Goal: Information Seeking & Learning: Learn about a topic

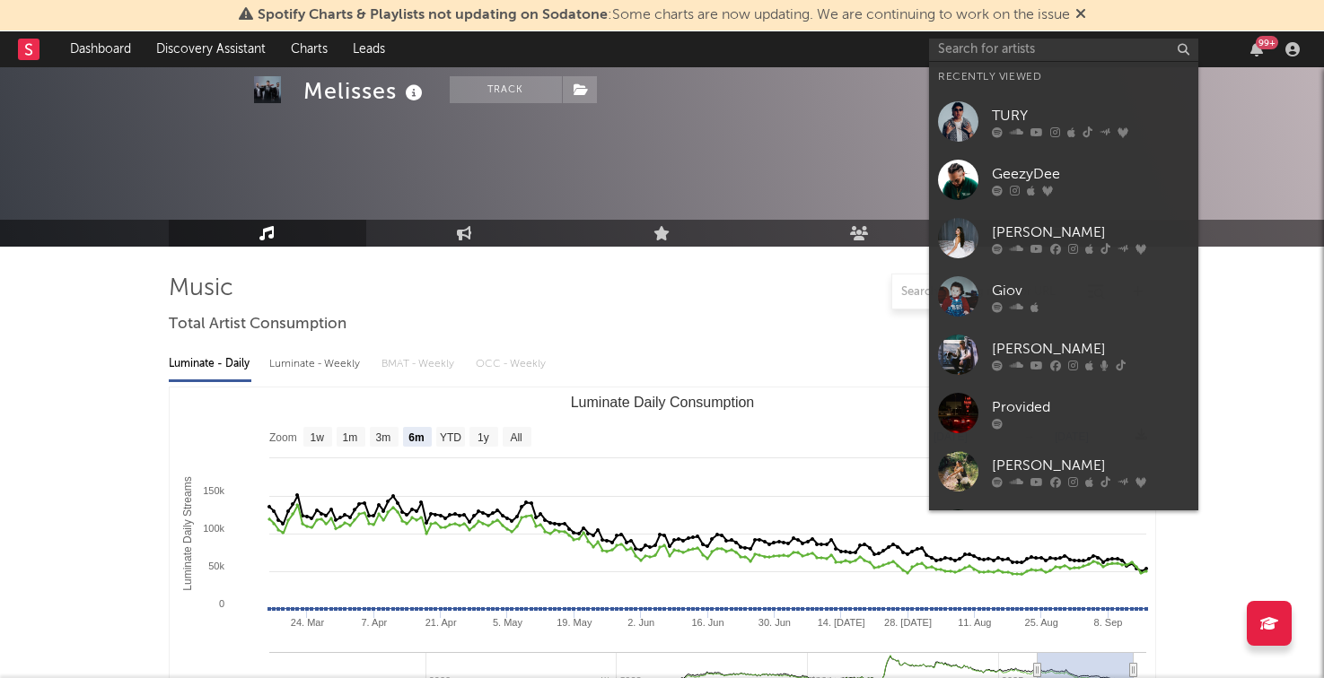
select select "6m"
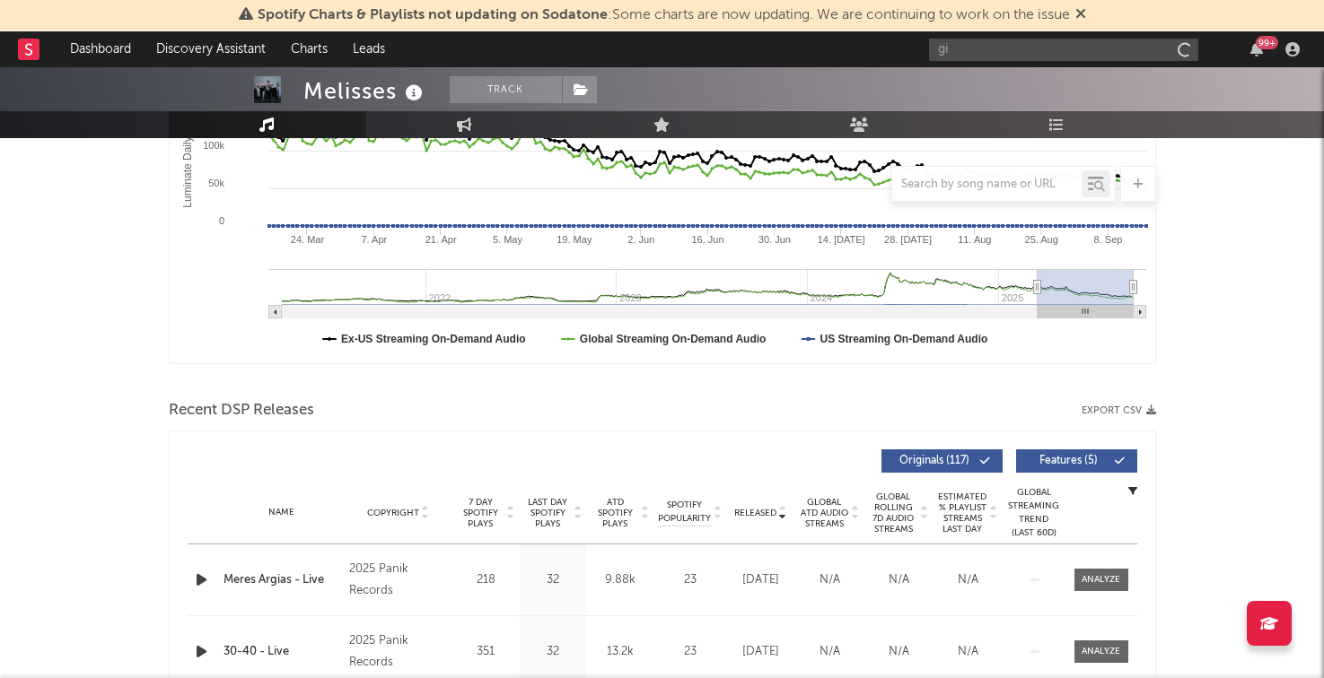
scroll to position [383, 0]
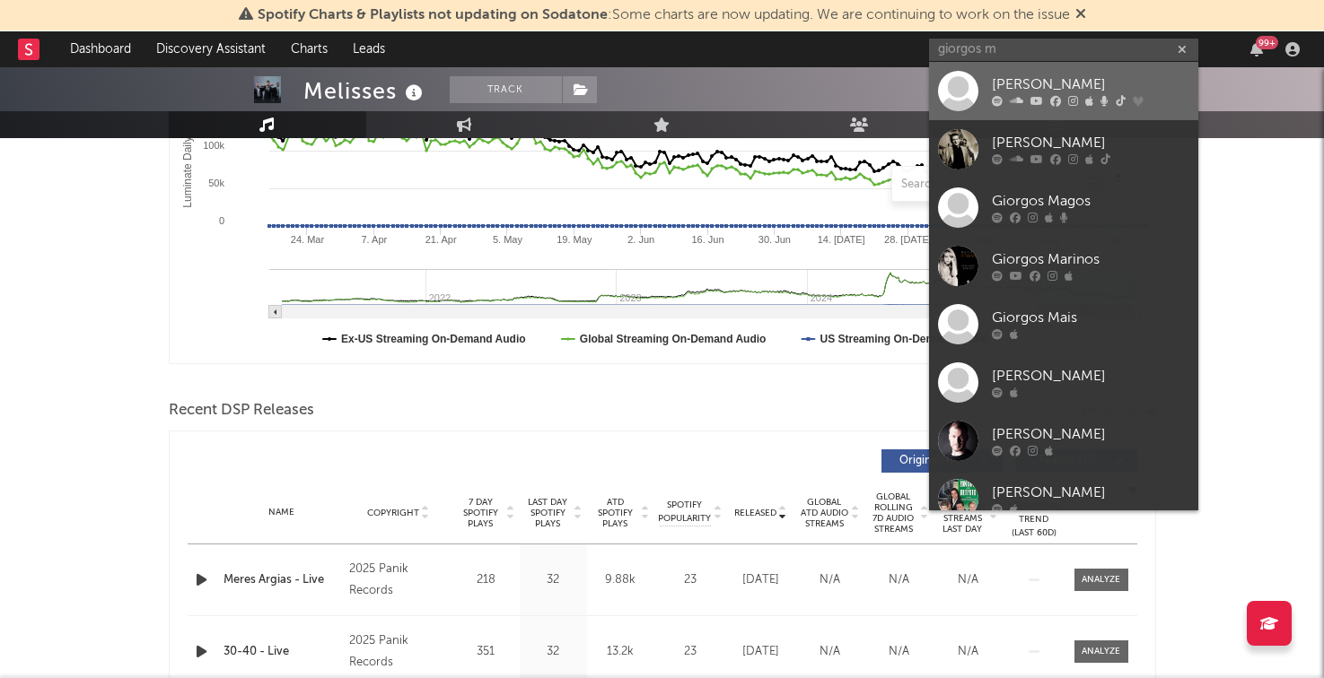
type input "giorgos m"
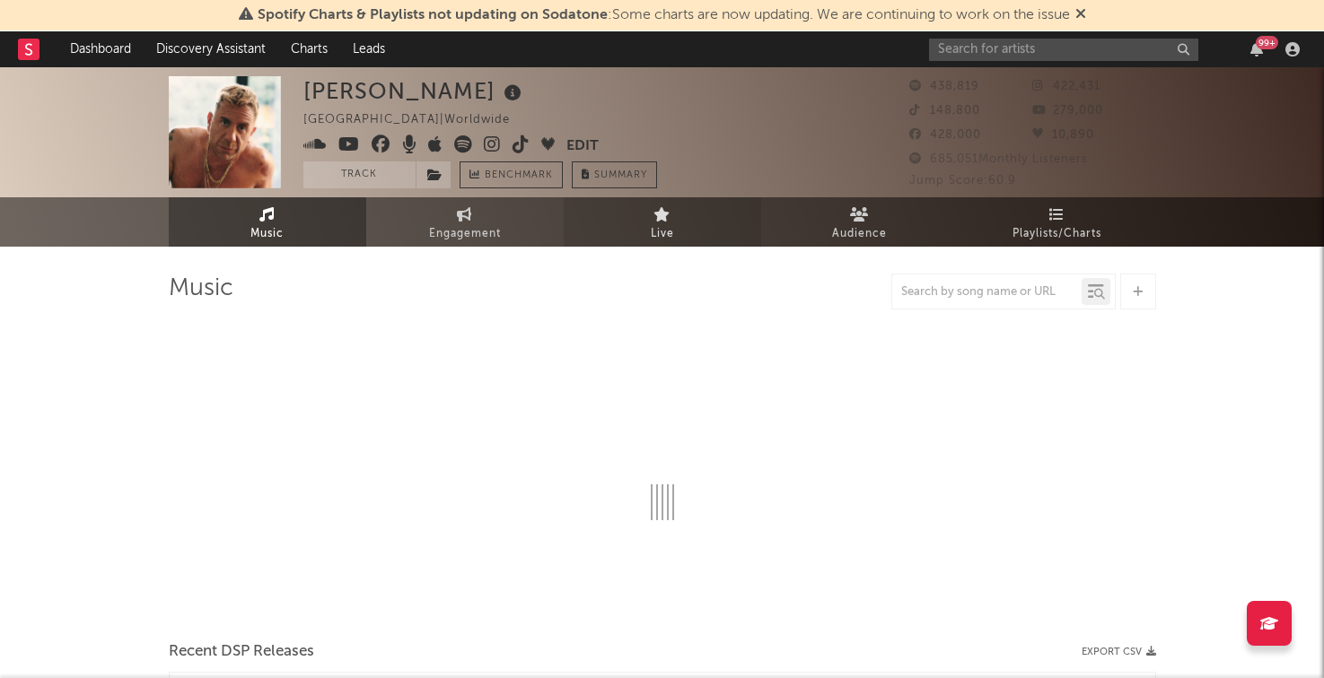
select select "6m"
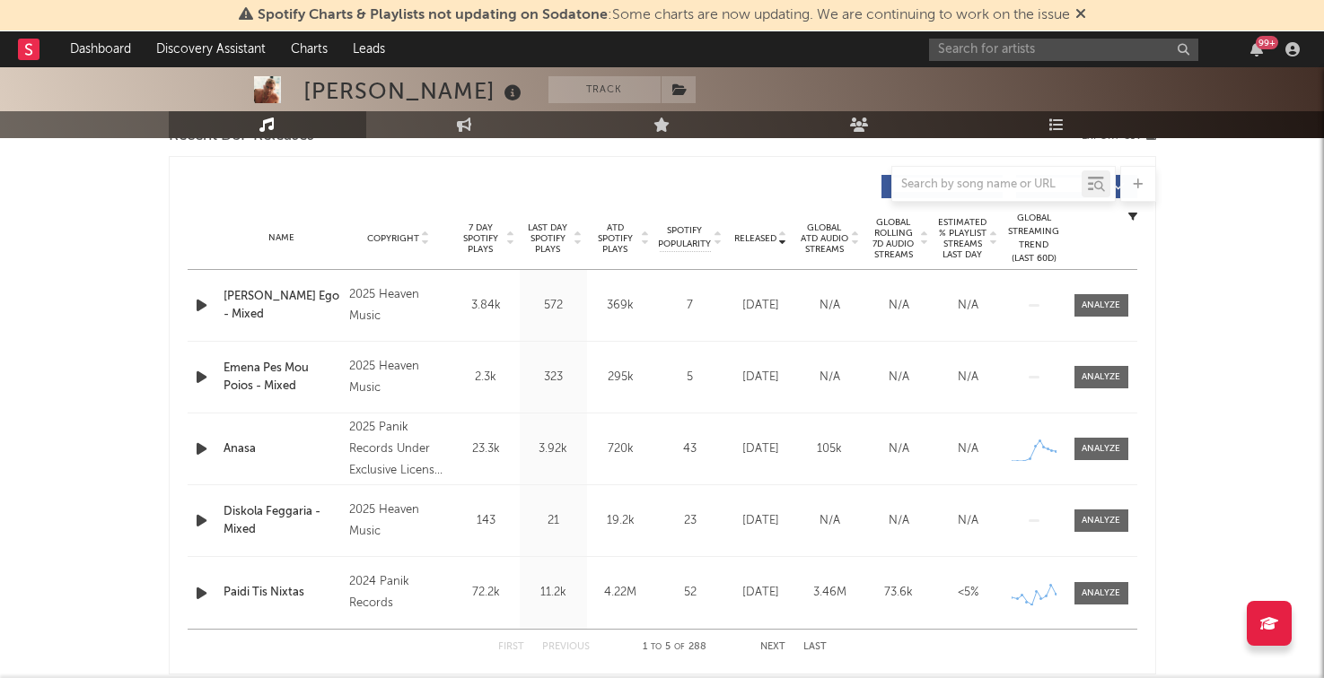
scroll to position [659, 0]
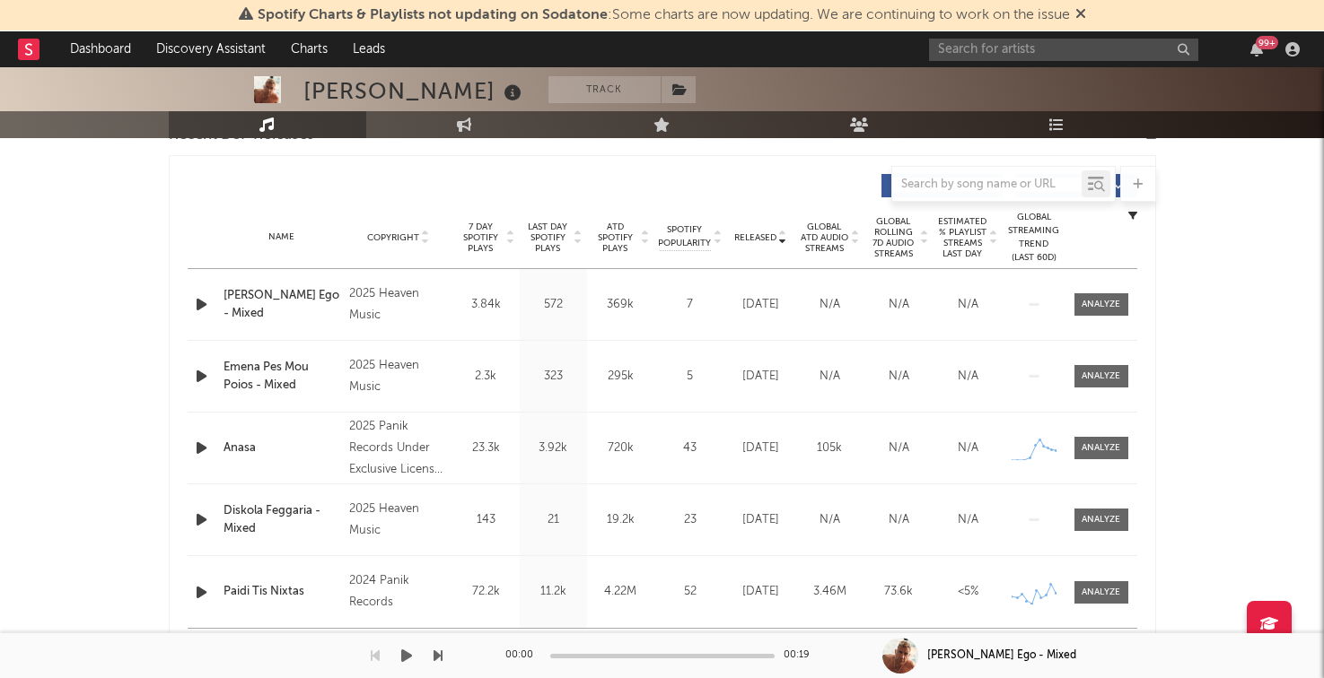
click at [763, 643] on div "00:00 00:19" at bounding box center [662, 656] width 314 height 45
click at [766, 643] on div "00:00 00:19" at bounding box center [662, 656] width 314 height 45
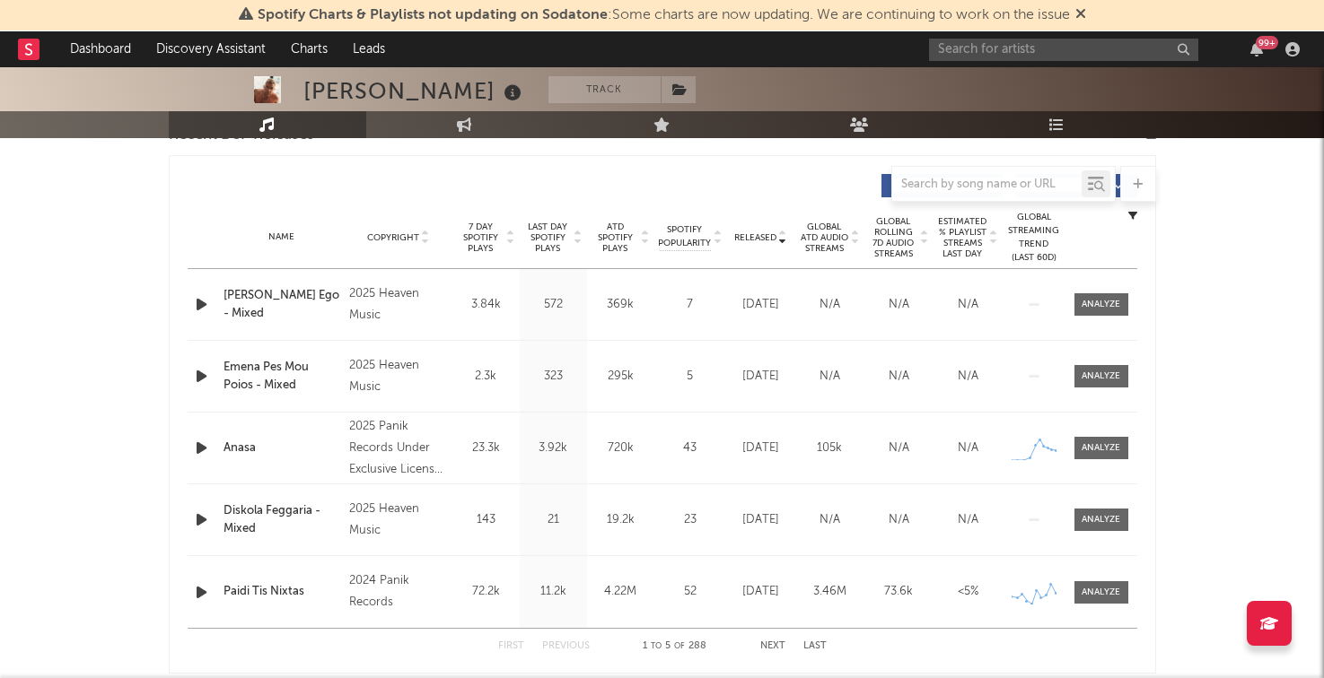
click at [197, 377] on icon "button" at bounding box center [201, 376] width 19 height 22
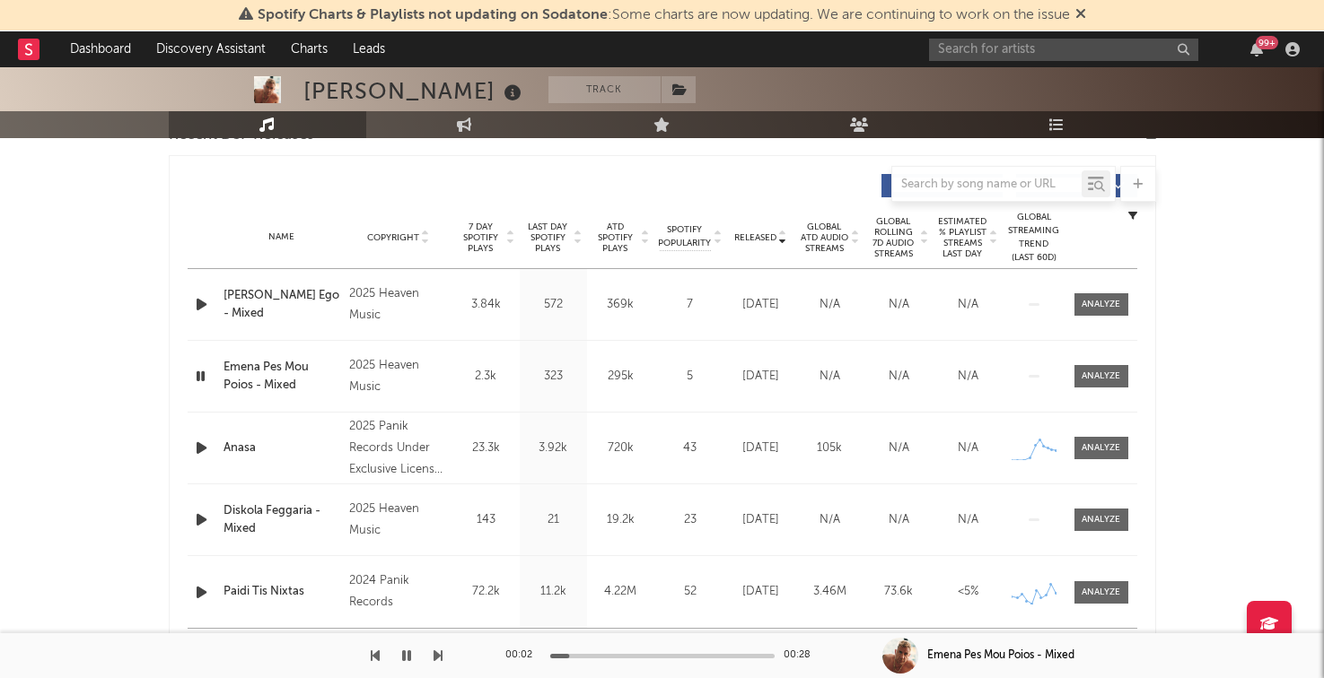
click at [199, 449] on icon "button" at bounding box center [201, 448] width 19 height 22
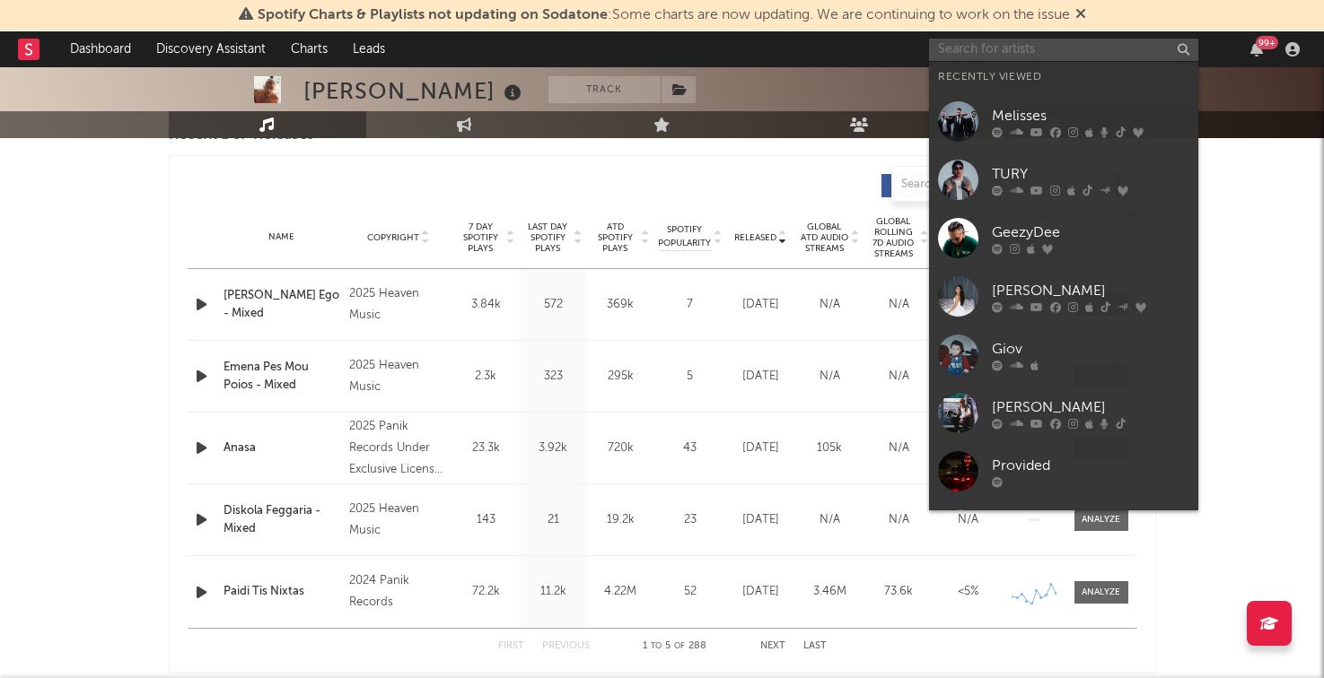
click at [956, 54] on input "text" at bounding box center [1063, 50] width 269 height 22
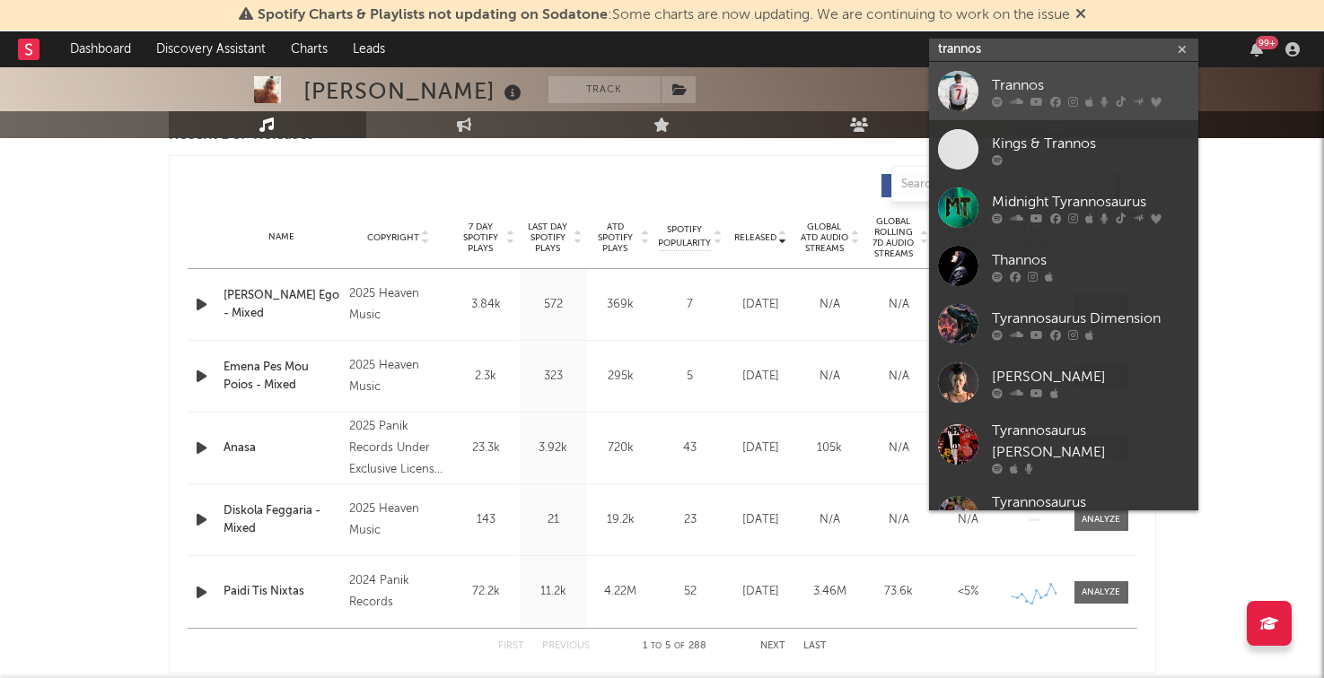
type input "trannos"
click at [989, 96] on link "Trannos" at bounding box center [1063, 91] width 269 height 58
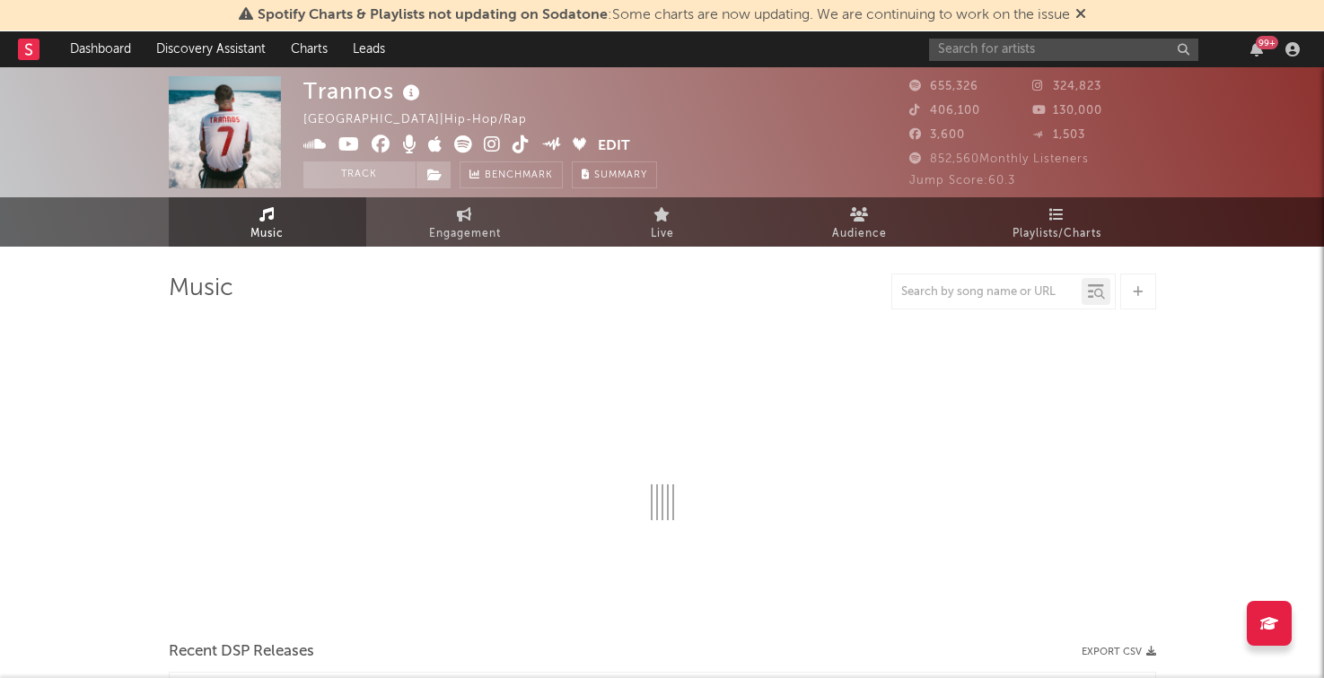
select select "6m"
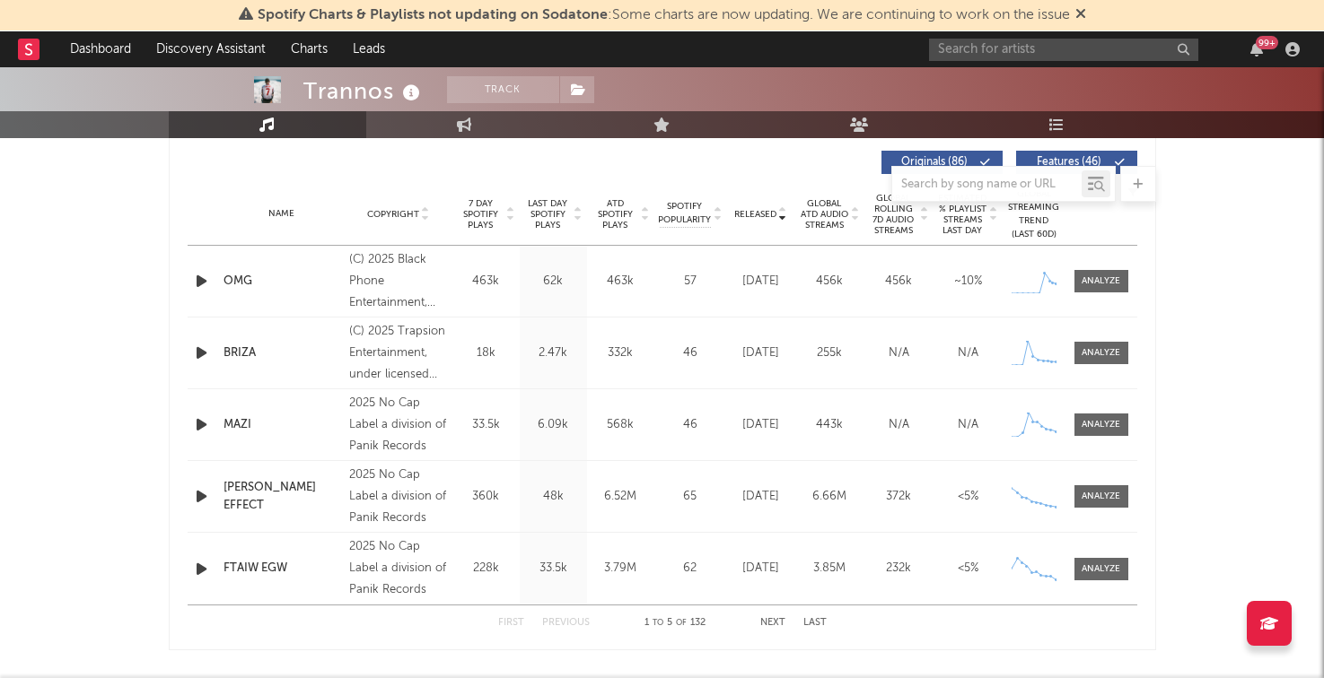
scroll to position [680, 0]
click at [778, 625] on button "Next" at bounding box center [772, 625] width 25 height 10
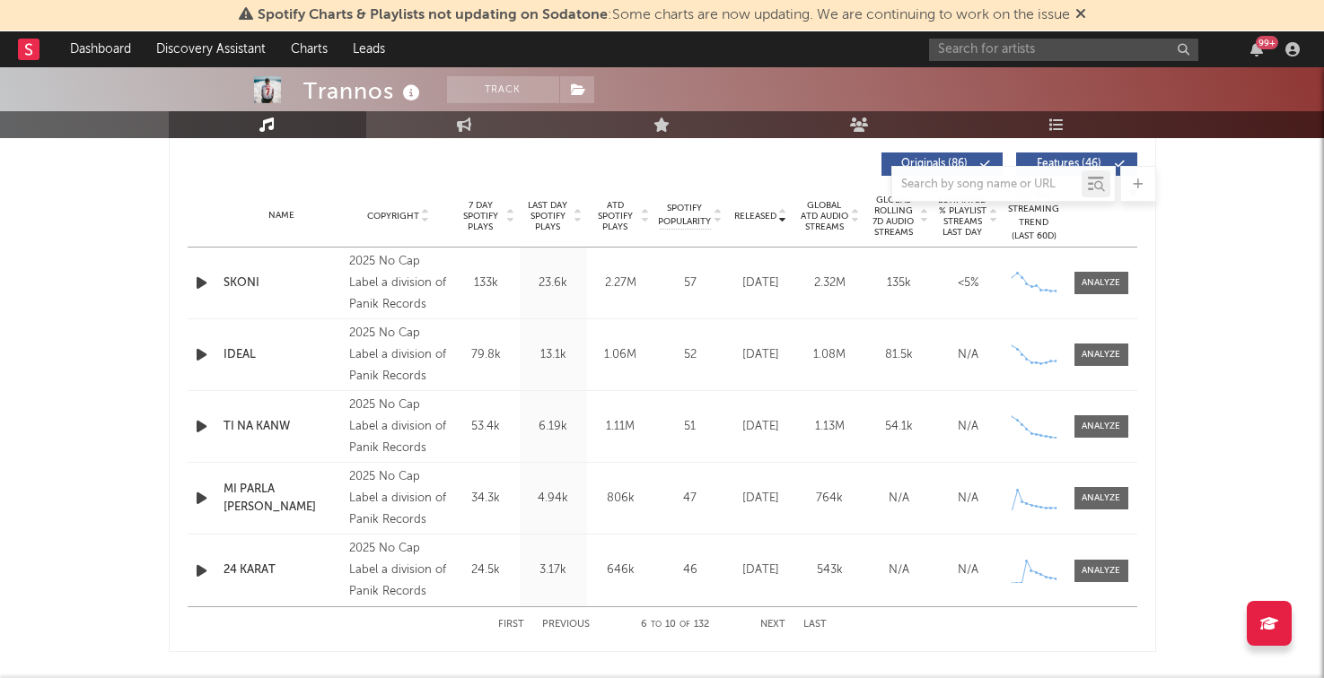
click at [763, 625] on button "Next" at bounding box center [772, 625] width 25 height 10
click at [557, 620] on button "Previous" at bounding box center [566, 625] width 48 height 10
click at [569, 618] on div "First Previous 6 to 10 of 132 Next Last" at bounding box center [662, 625] width 328 height 35
click at [568, 621] on button "Previous" at bounding box center [566, 625] width 48 height 10
click at [764, 620] on button "Next" at bounding box center [772, 625] width 25 height 10
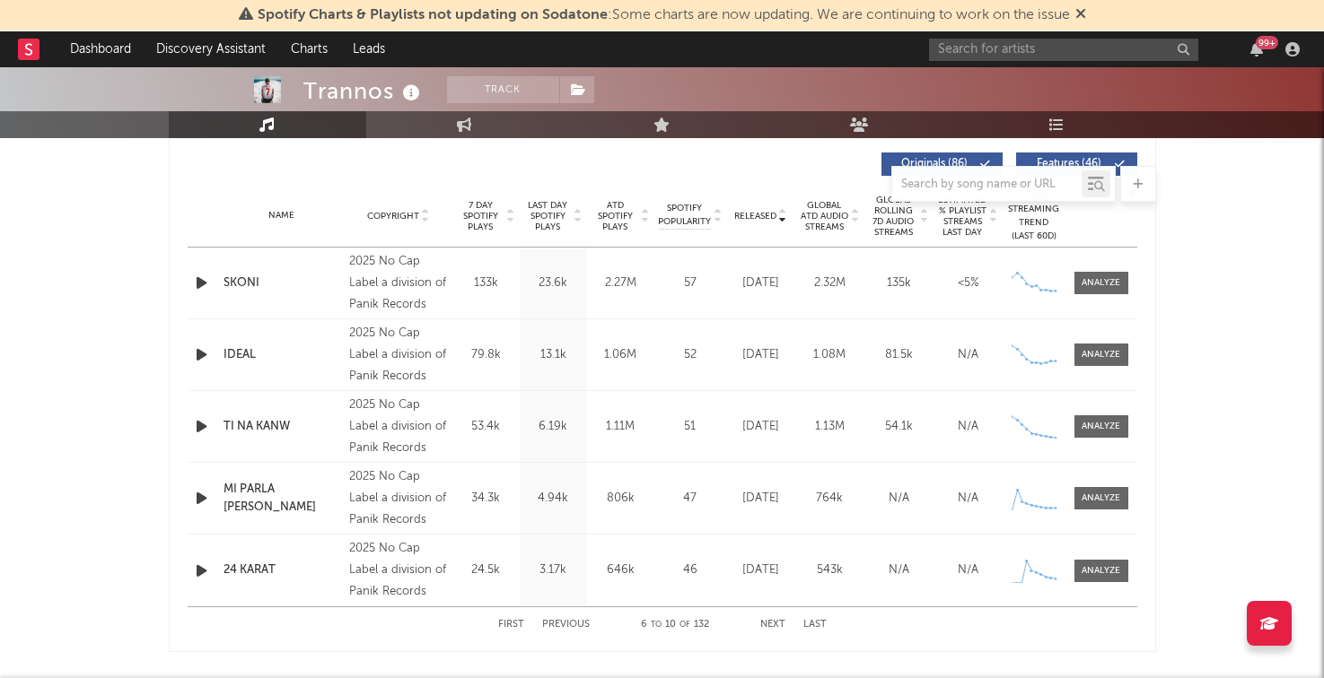
click at [778, 624] on button "Next" at bounding box center [772, 625] width 25 height 10
click at [1068, 55] on input "text" at bounding box center [1063, 50] width 269 height 22
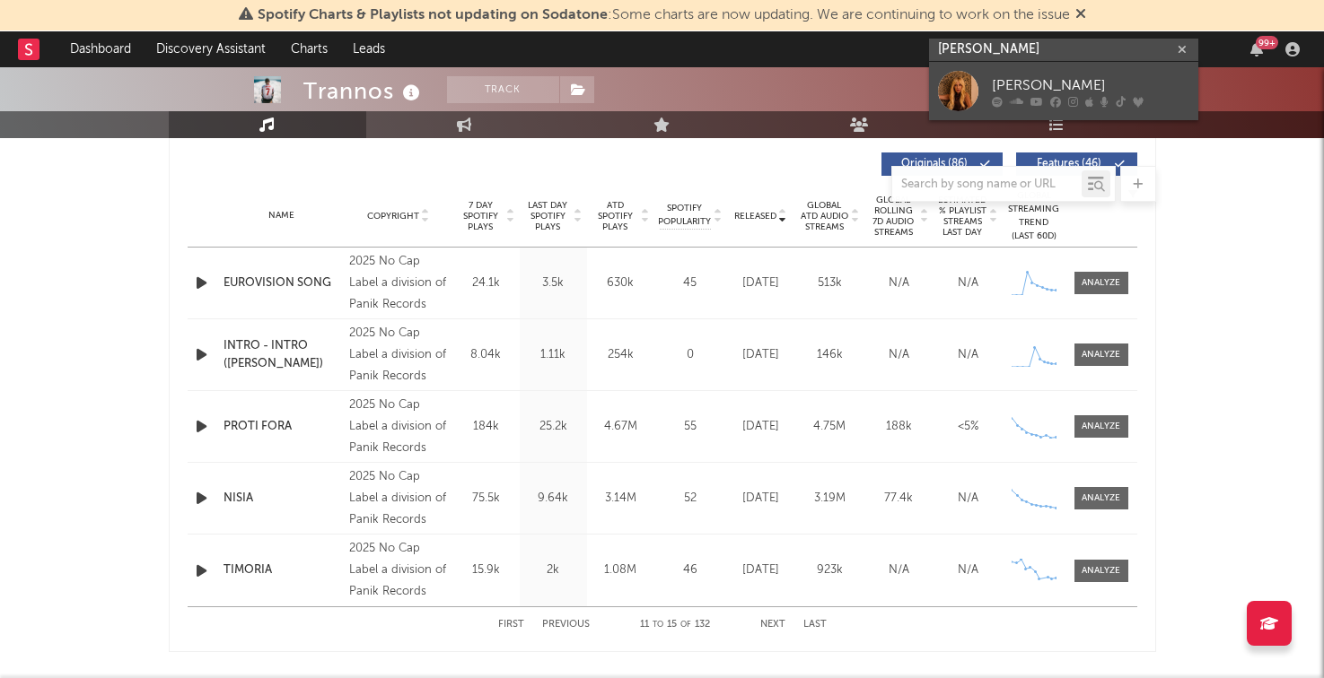
type input "anna vissi"
click at [1019, 74] on link "Anna Vissi" at bounding box center [1063, 91] width 269 height 58
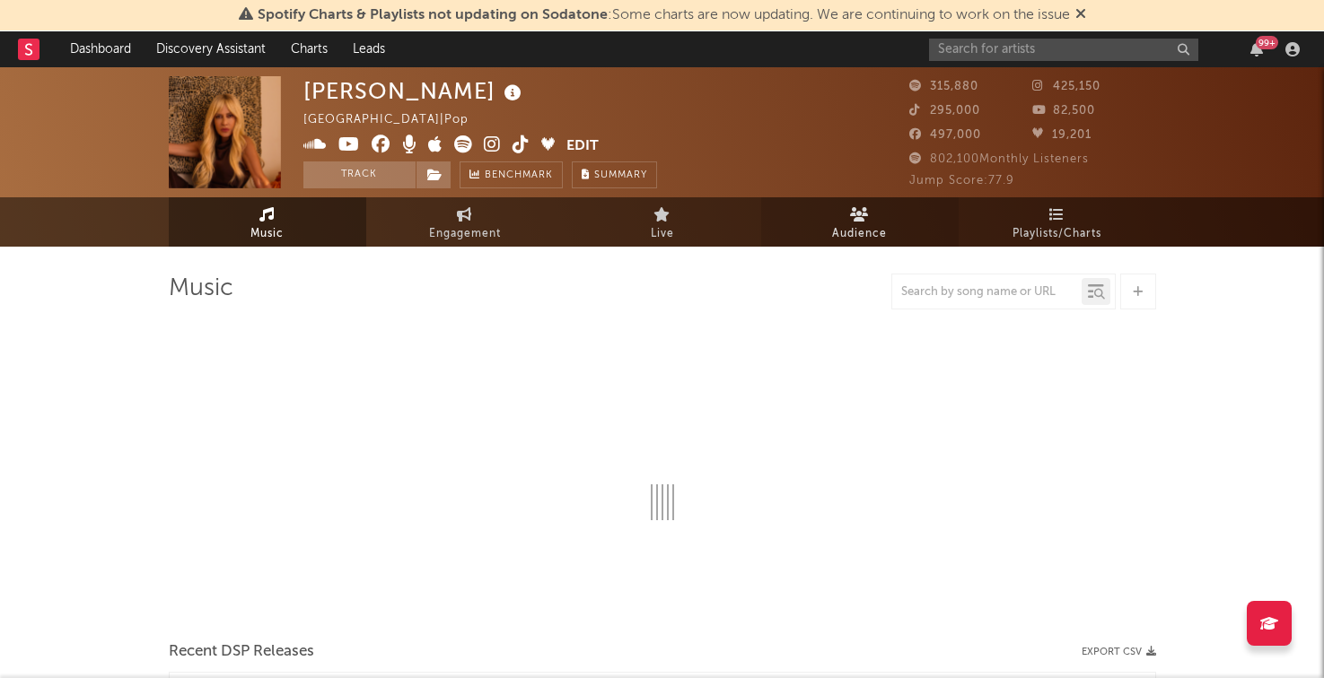
select select "6m"
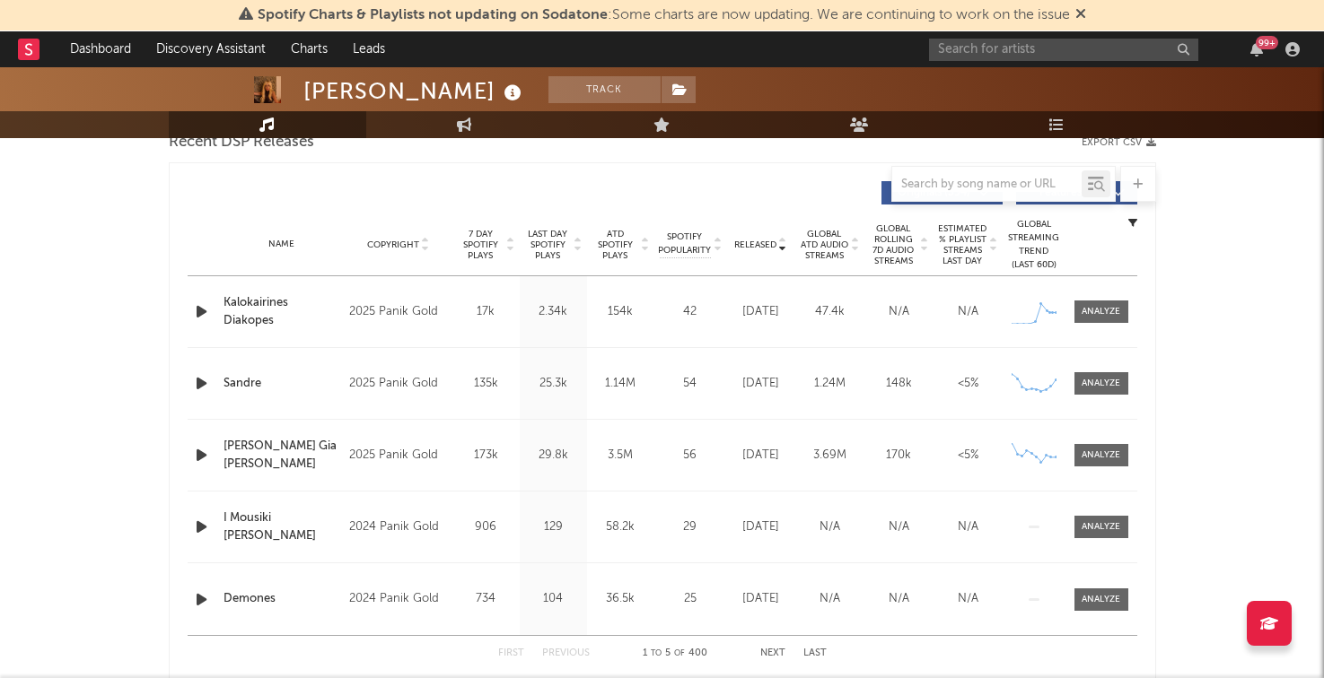
scroll to position [685, 0]
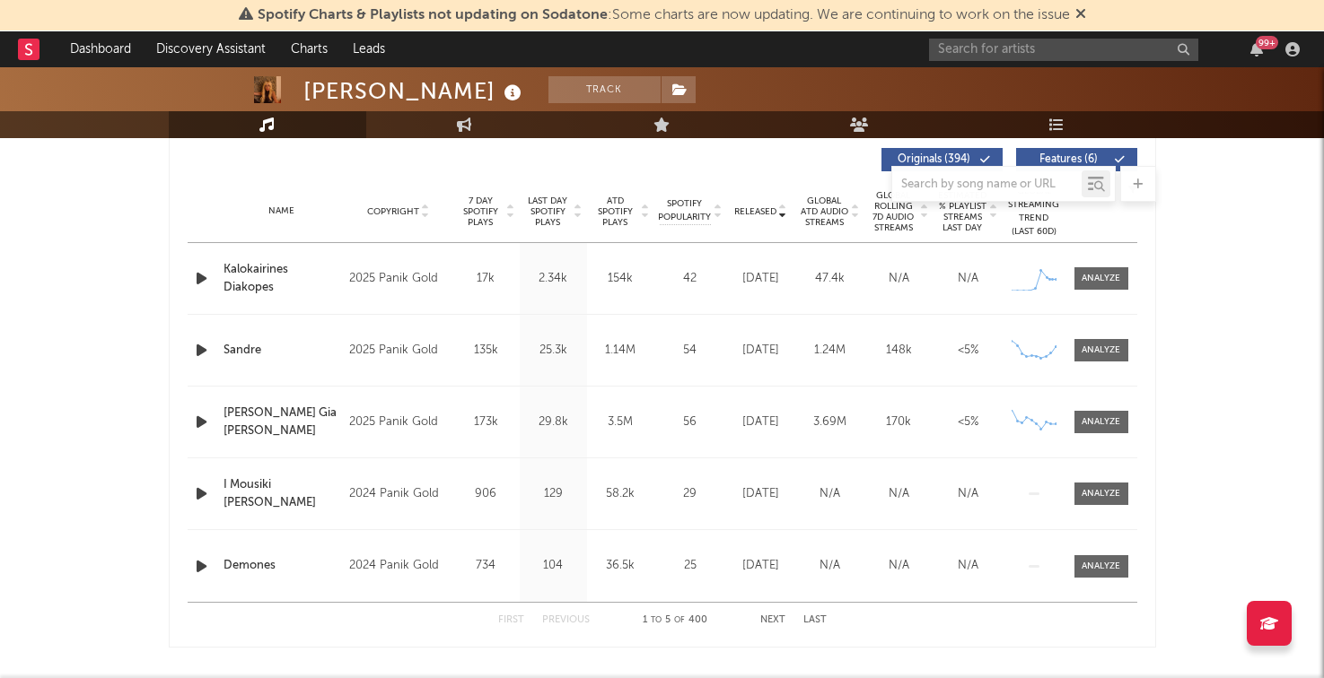
click at [775, 612] on div "First Previous 1 to 5 of 400 Next Last" at bounding box center [662, 620] width 328 height 35
click at [771, 614] on div "First Previous 1 to 5 of 400 Next Last" at bounding box center [662, 620] width 328 height 35
click at [771, 617] on button "Next" at bounding box center [772, 621] width 25 height 10
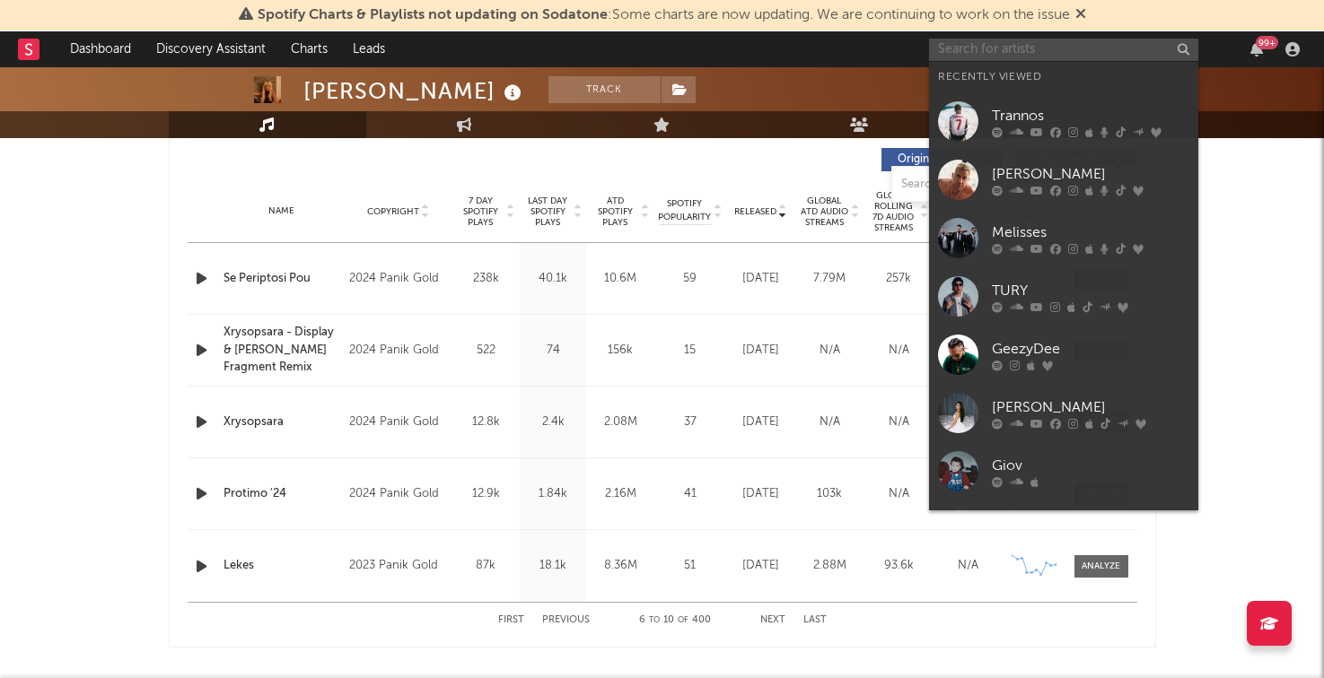
click at [1004, 58] on input "text" at bounding box center [1063, 50] width 269 height 22
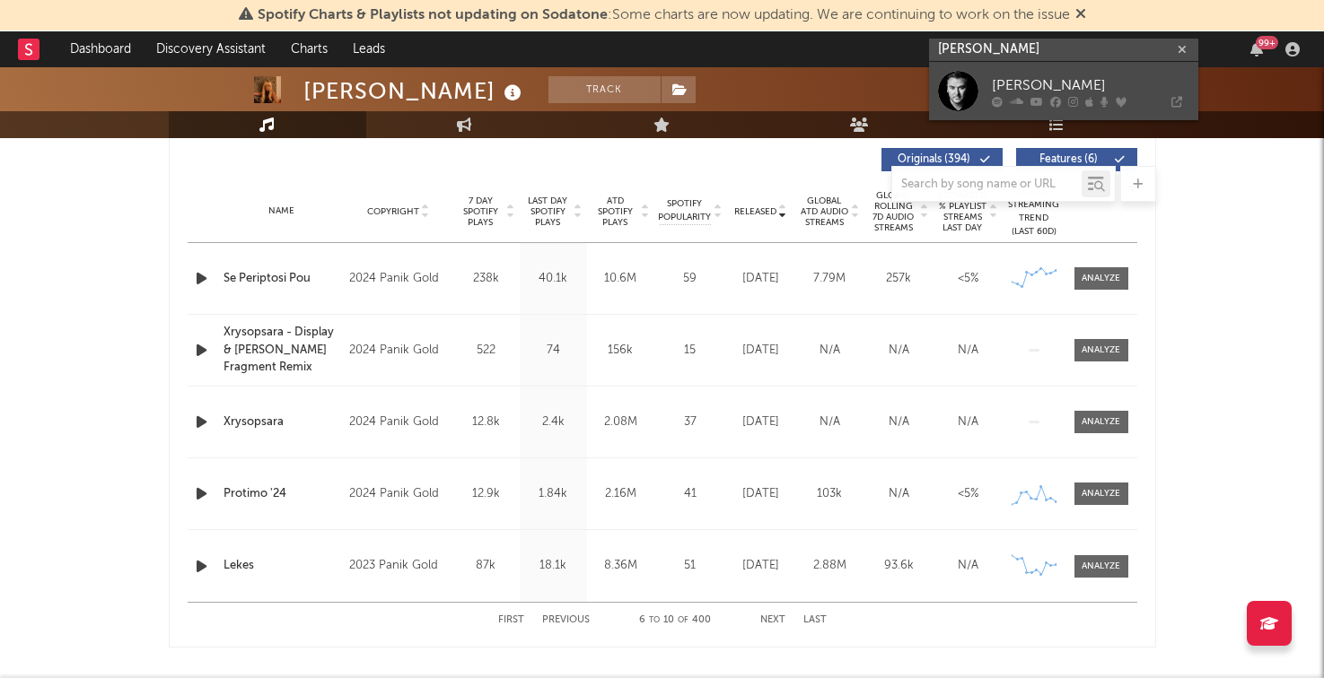
type input "antonis remos"
click at [1012, 96] on icon at bounding box center [1016, 101] width 13 height 11
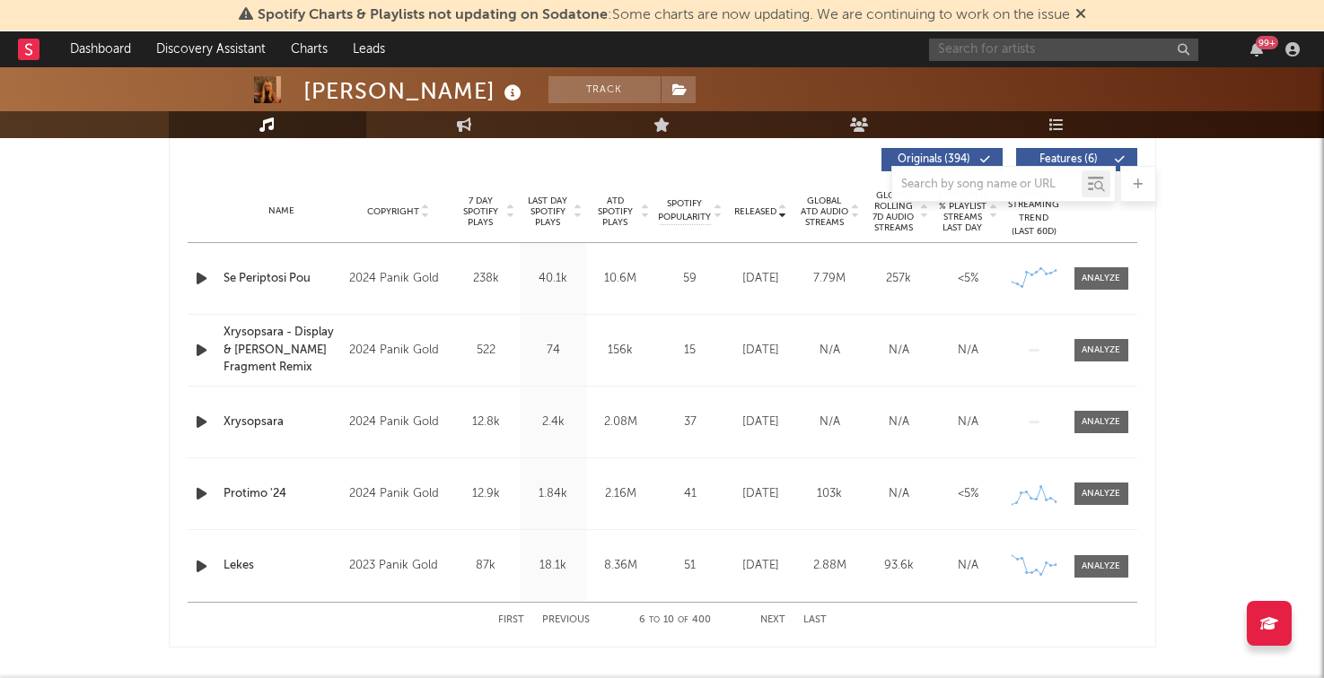
click at [977, 52] on input "text" at bounding box center [1063, 50] width 269 height 22
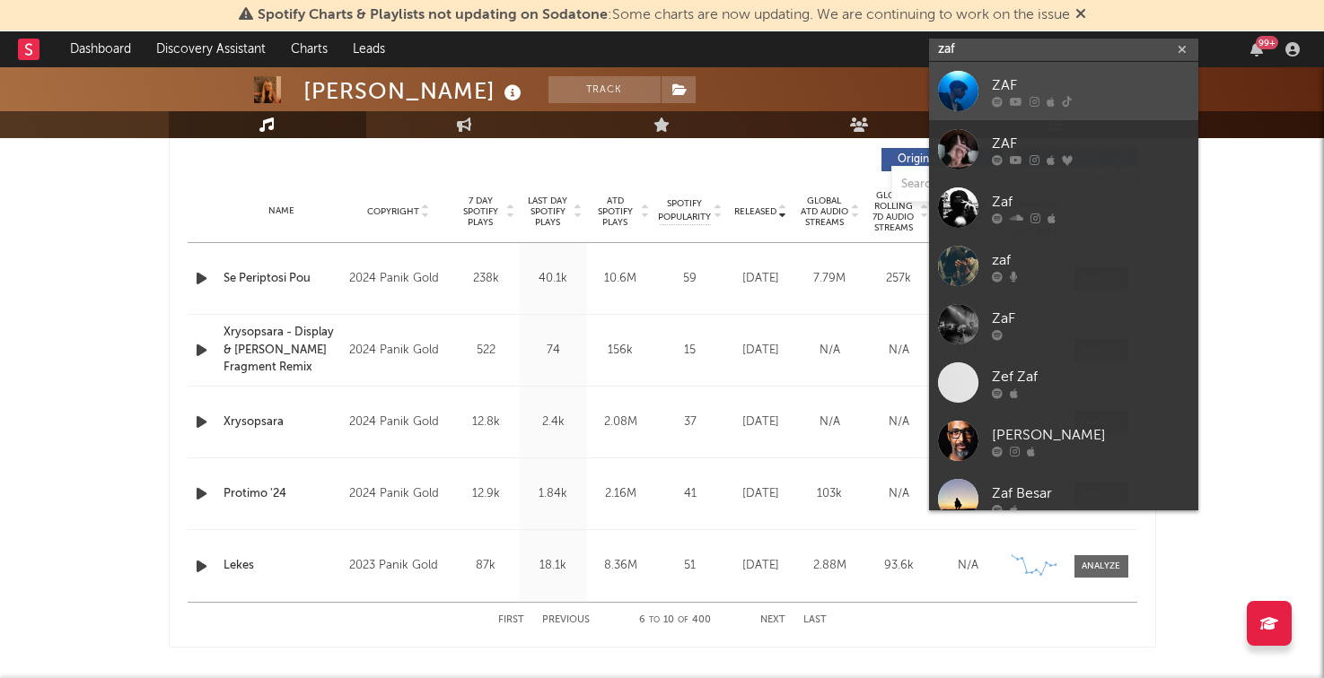
type input "zaf"
click at [979, 89] on link "ZAF" at bounding box center [1063, 91] width 269 height 58
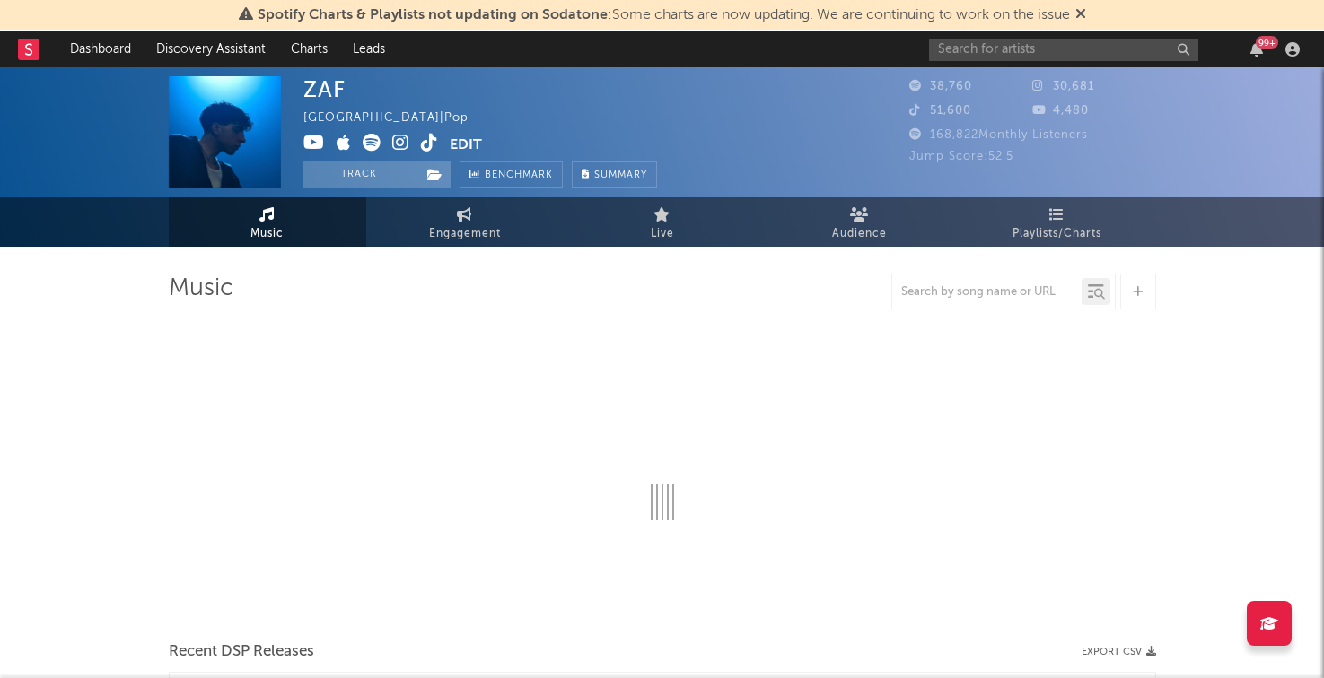
select select "6m"
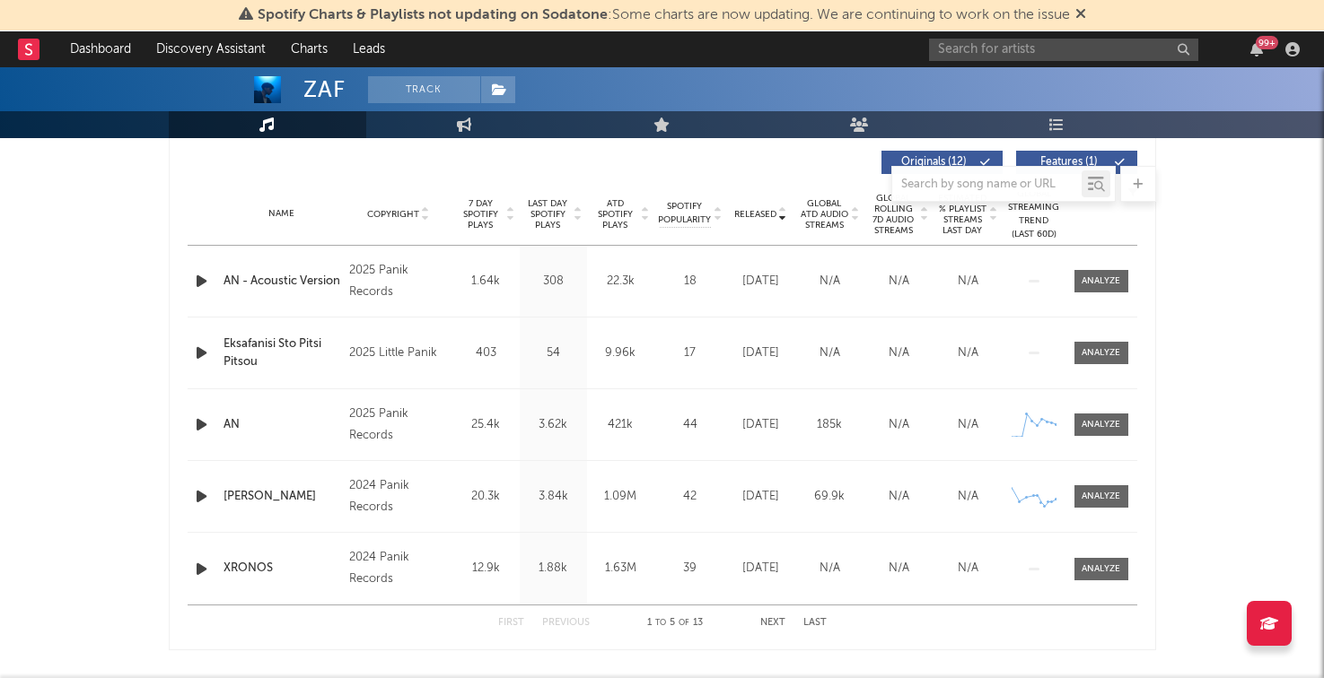
scroll to position [683, 0]
click at [774, 620] on button "Next" at bounding box center [772, 622] width 25 height 10
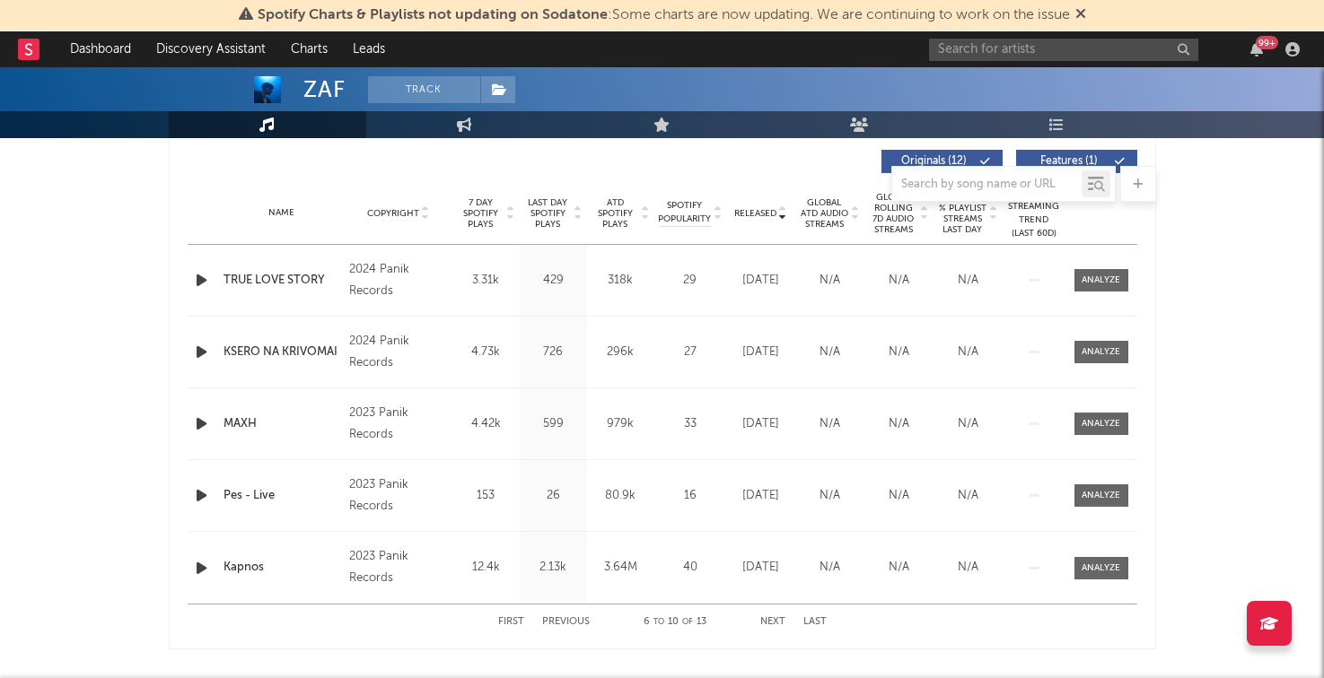
click at [575, 619] on button "Previous" at bounding box center [566, 622] width 48 height 10
click at [766, 617] on button "Next" at bounding box center [772, 622] width 25 height 10
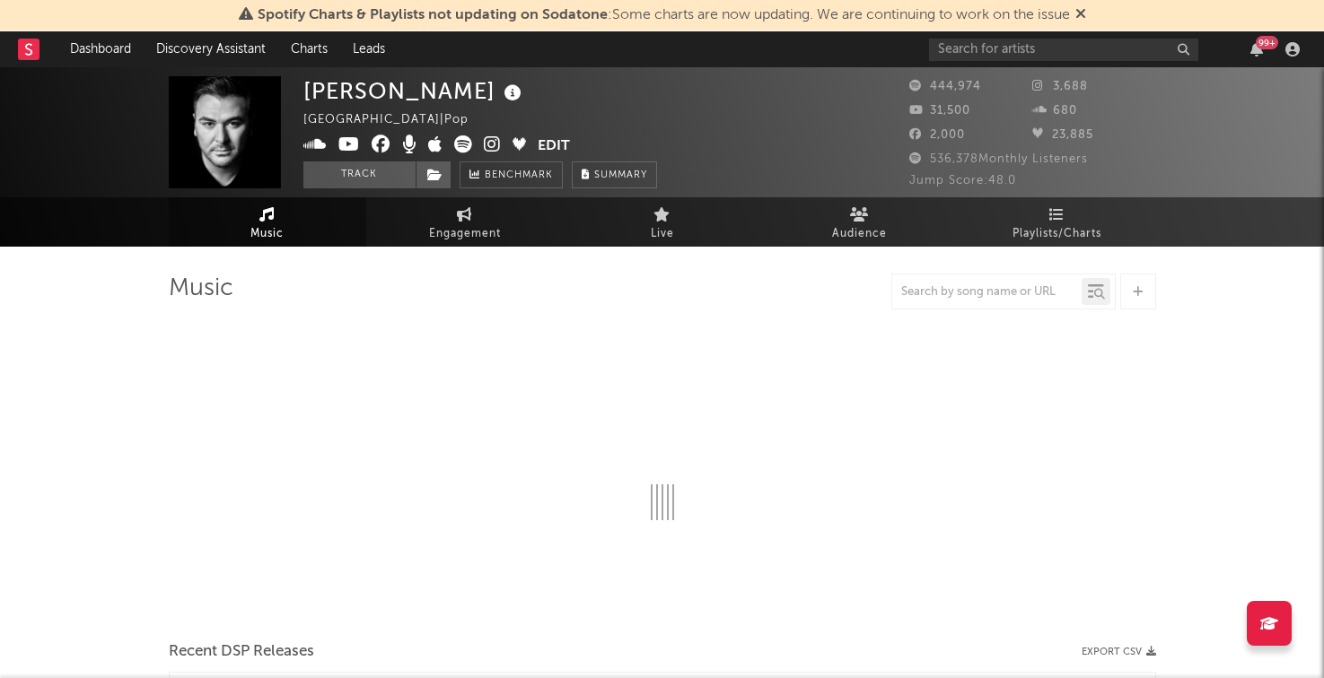
select select "6m"
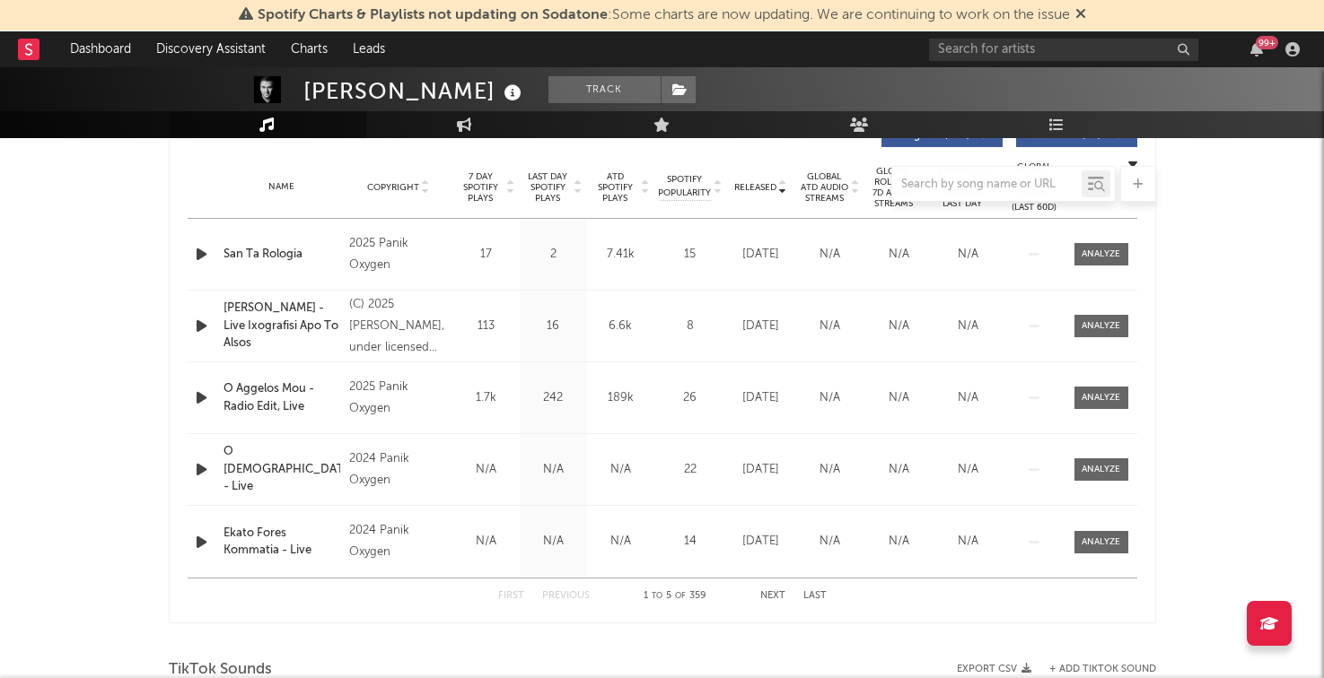
scroll to position [737, 0]
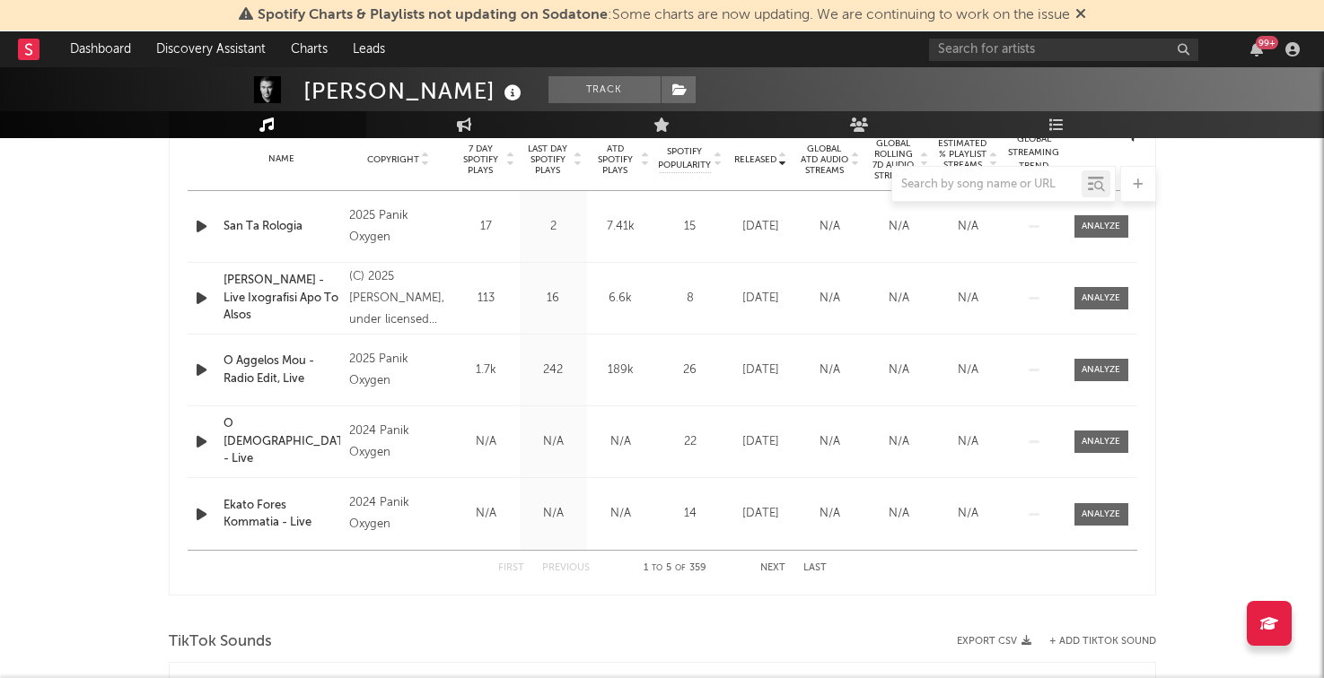
click at [772, 564] on button "Next" at bounding box center [772, 569] width 25 height 10
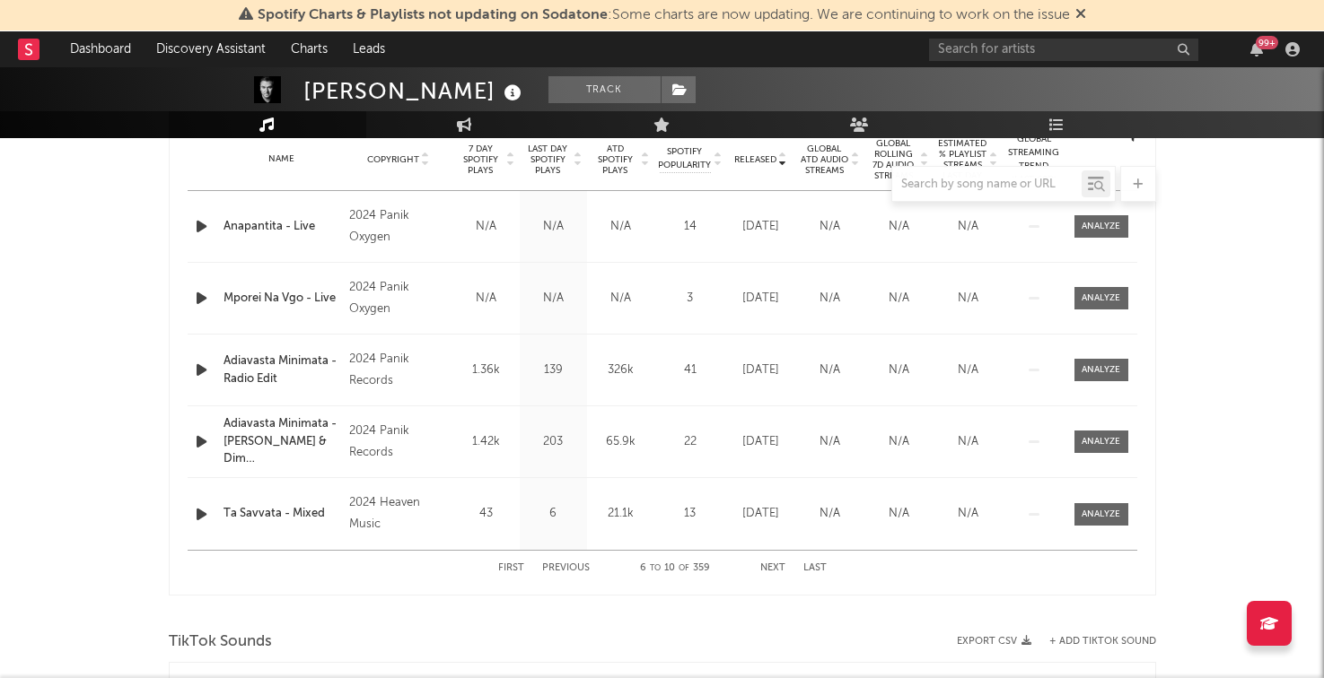
click at [772, 564] on button "Next" at bounding box center [772, 569] width 25 height 10
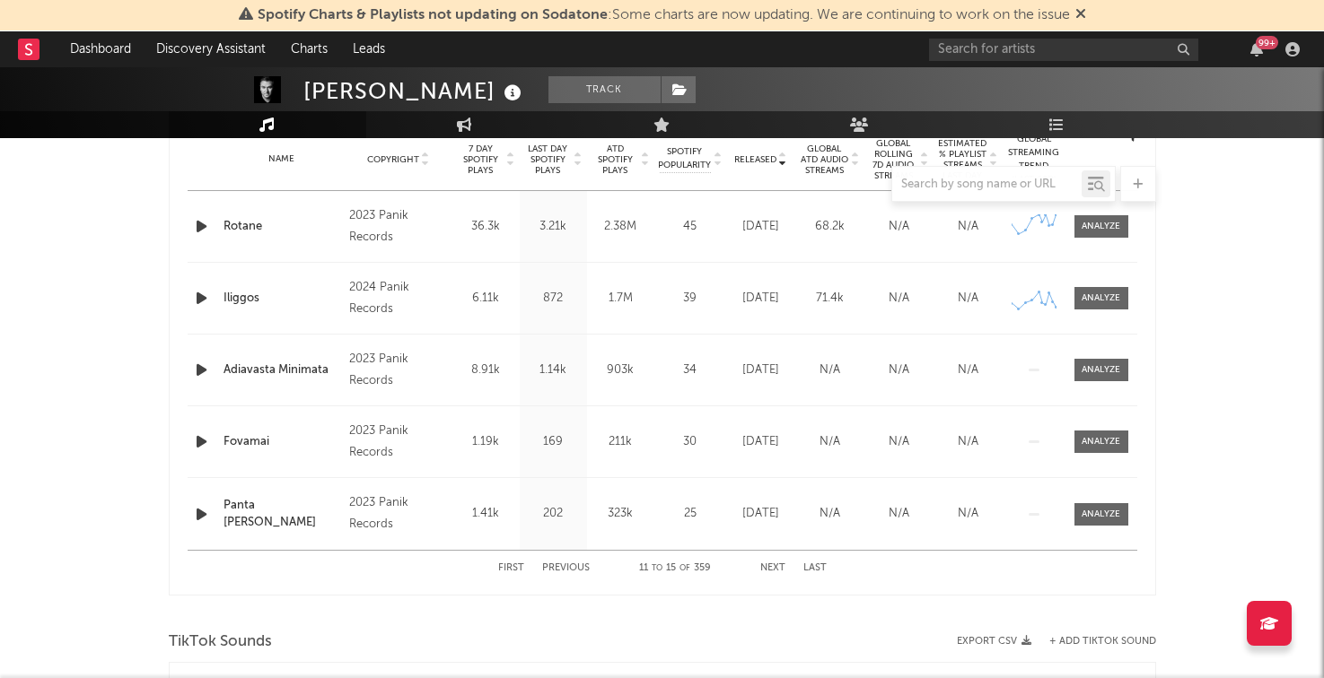
scroll to position [0, 0]
